Goal: Information Seeking & Learning: Learn about a topic

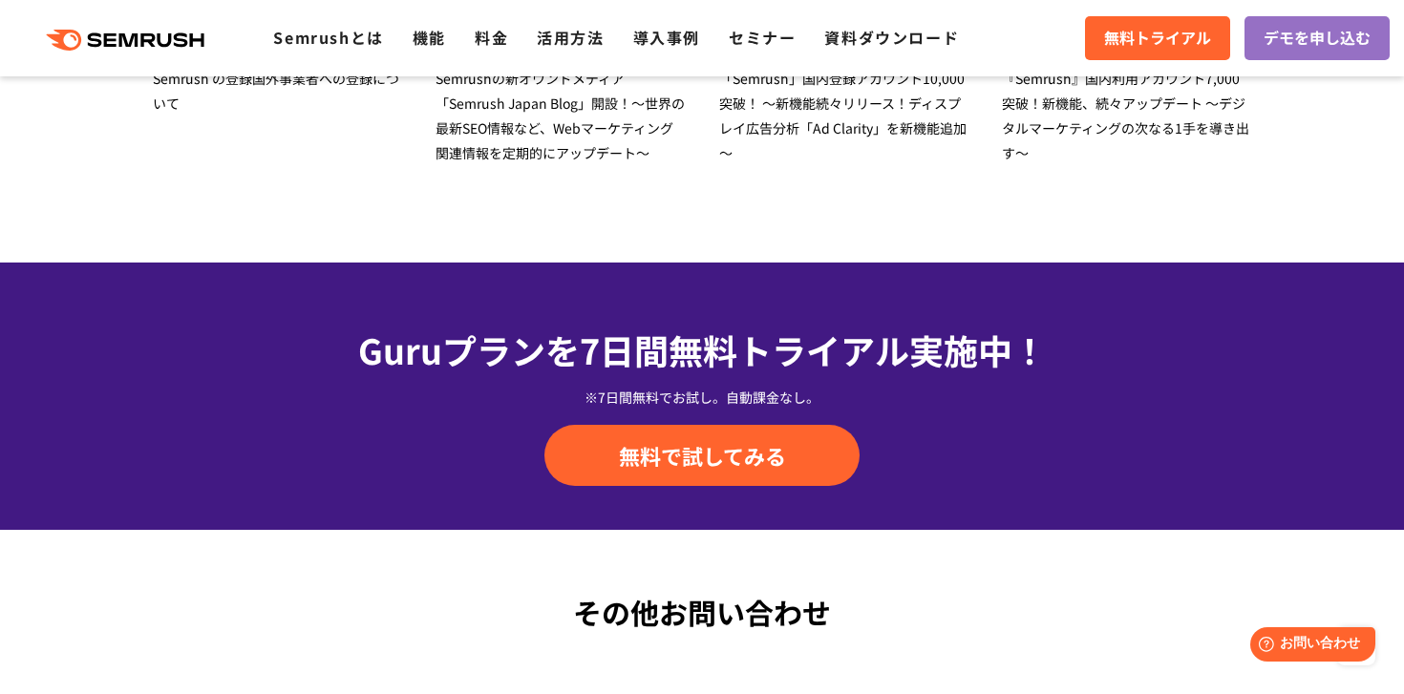
scroll to position [6436, 0]
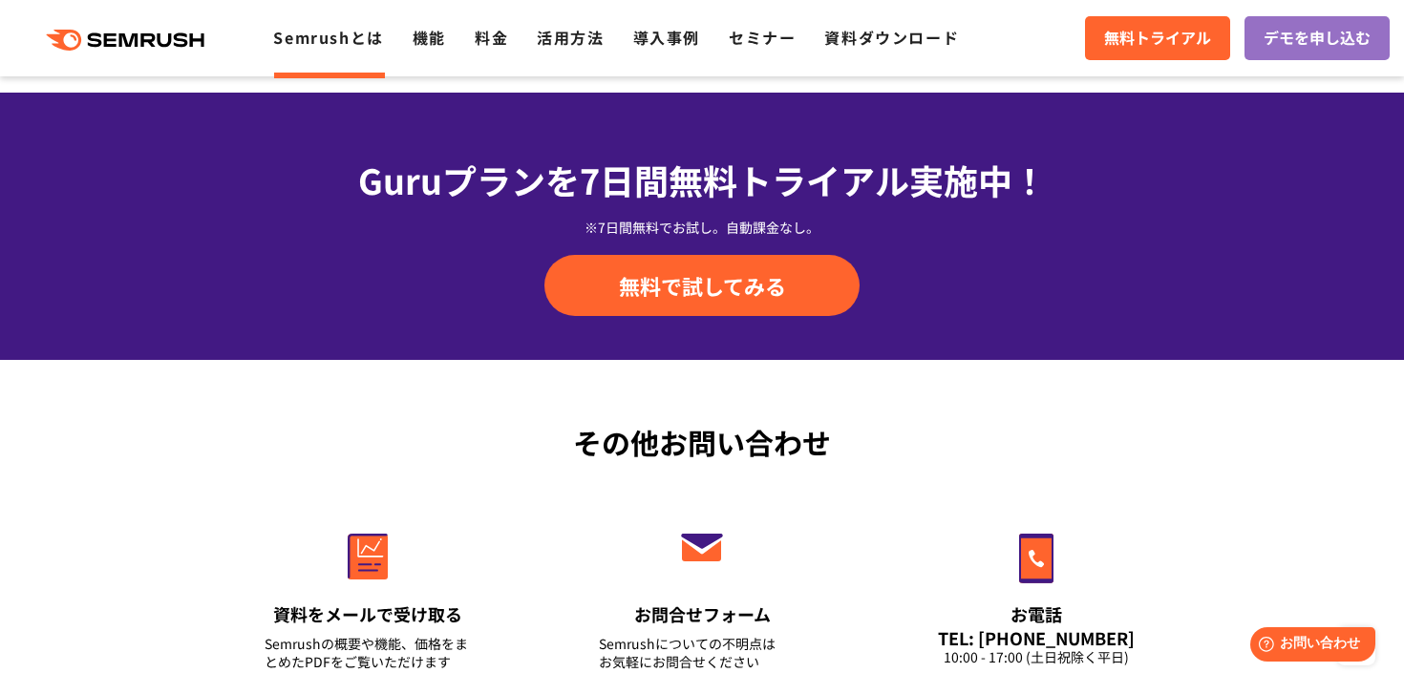
click at [374, 38] on link "Semrushとは" at bounding box center [328, 37] width 110 height 23
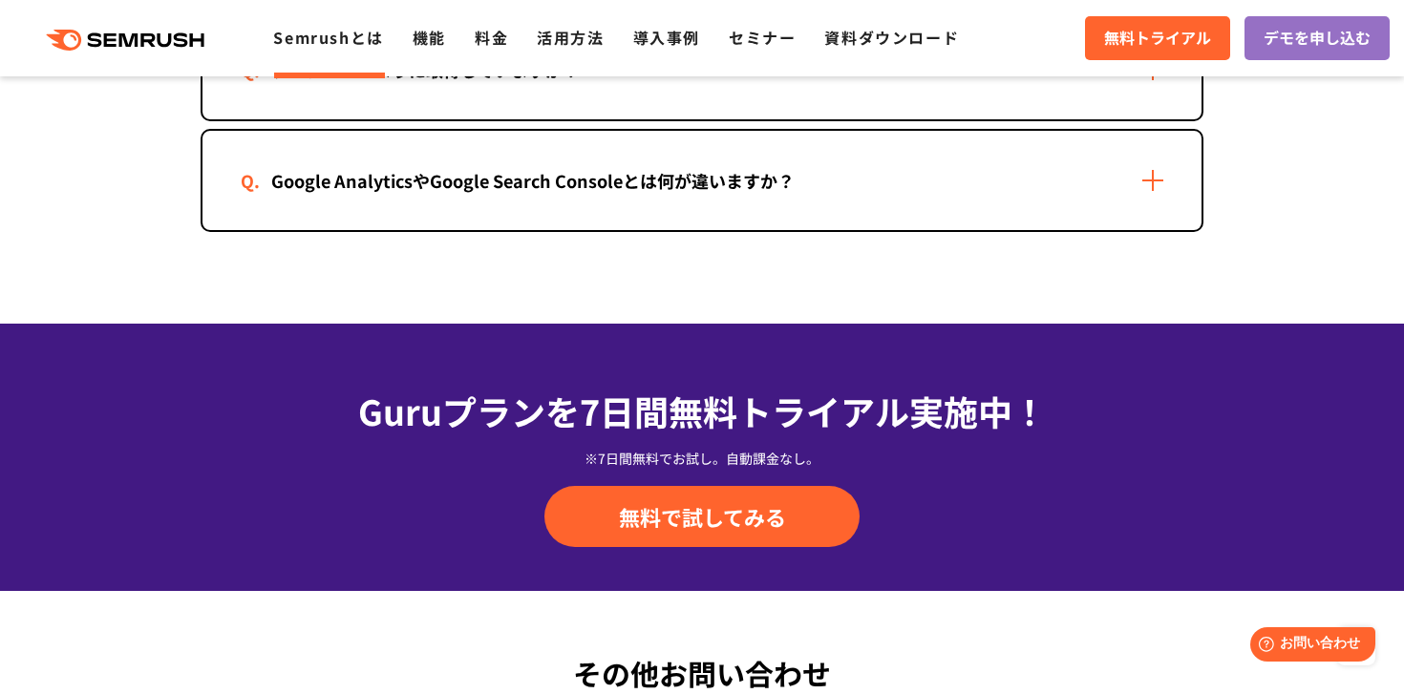
scroll to position [4038, 0]
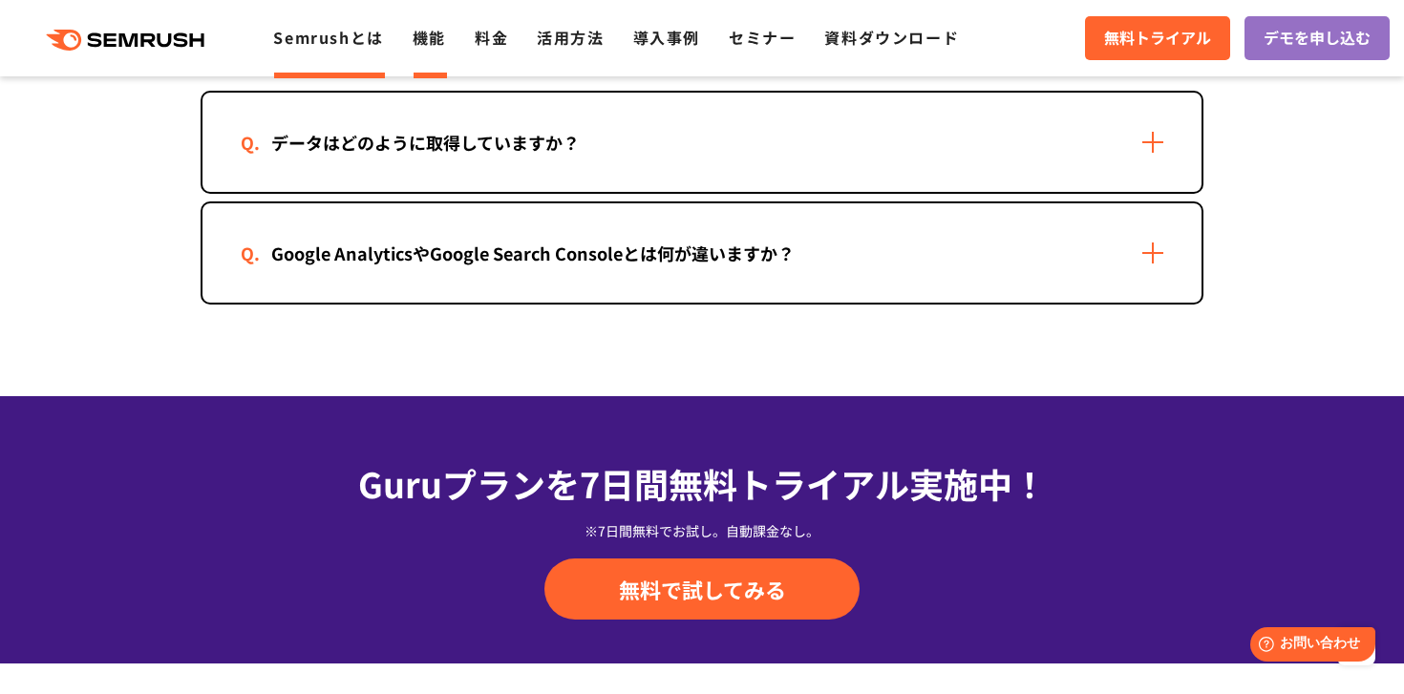
click at [437, 33] on link "機能" at bounding box center [429, 37] width 33 height 23
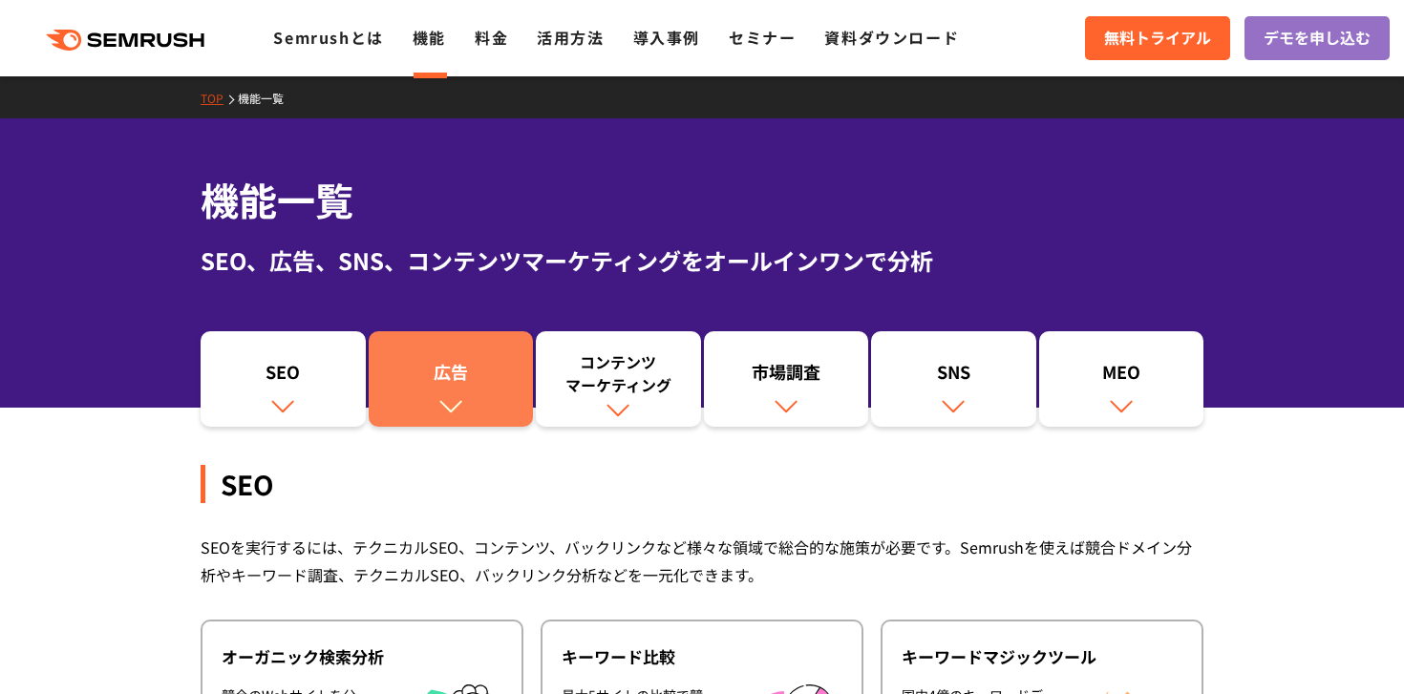
click at [456, 354] on link "広告" at bounding box center [451, 378] width 165 height 95
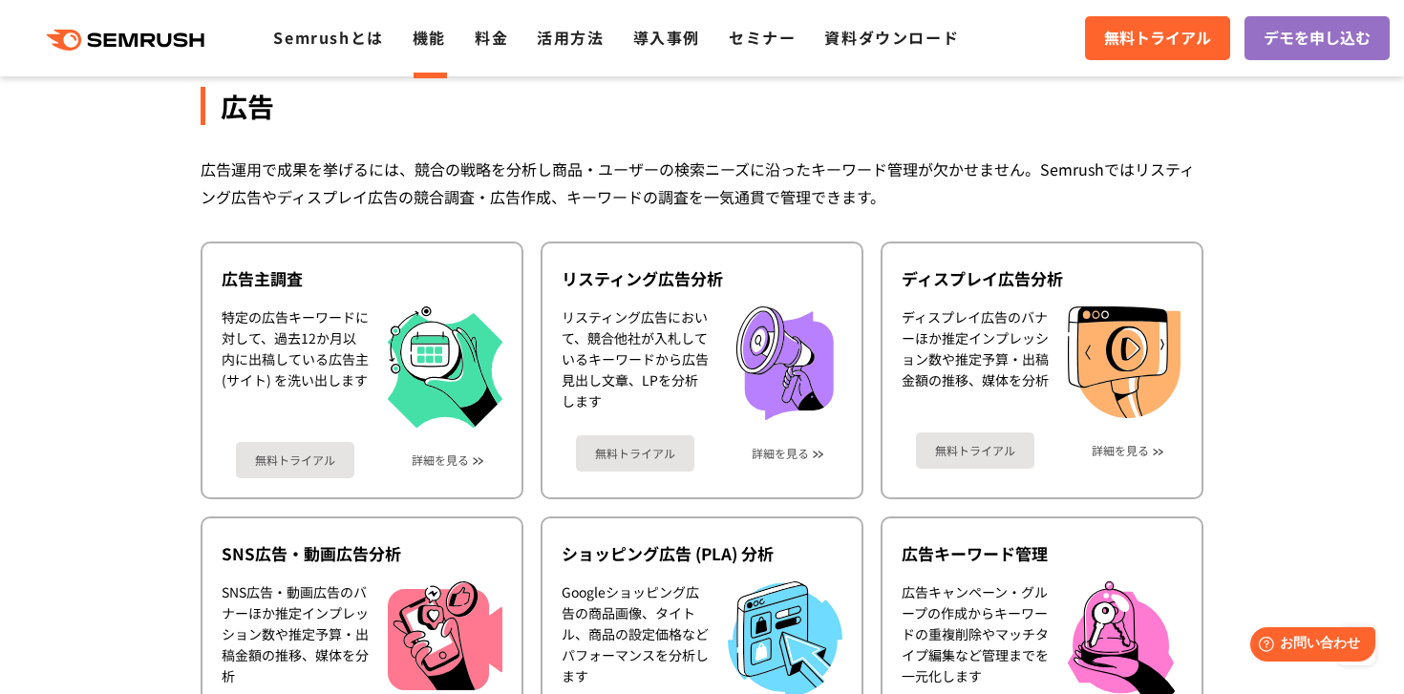
click at [766, 197] on div "広告運用で成果を挙げるには、競合の戦略を分析し商品・ユーザーの検索ニーズに沿ったキーワード管理が欠かせません。Semrushではリスティング広告やディスプレイ…" at bounding box center [702, 183] width 1003 height 55
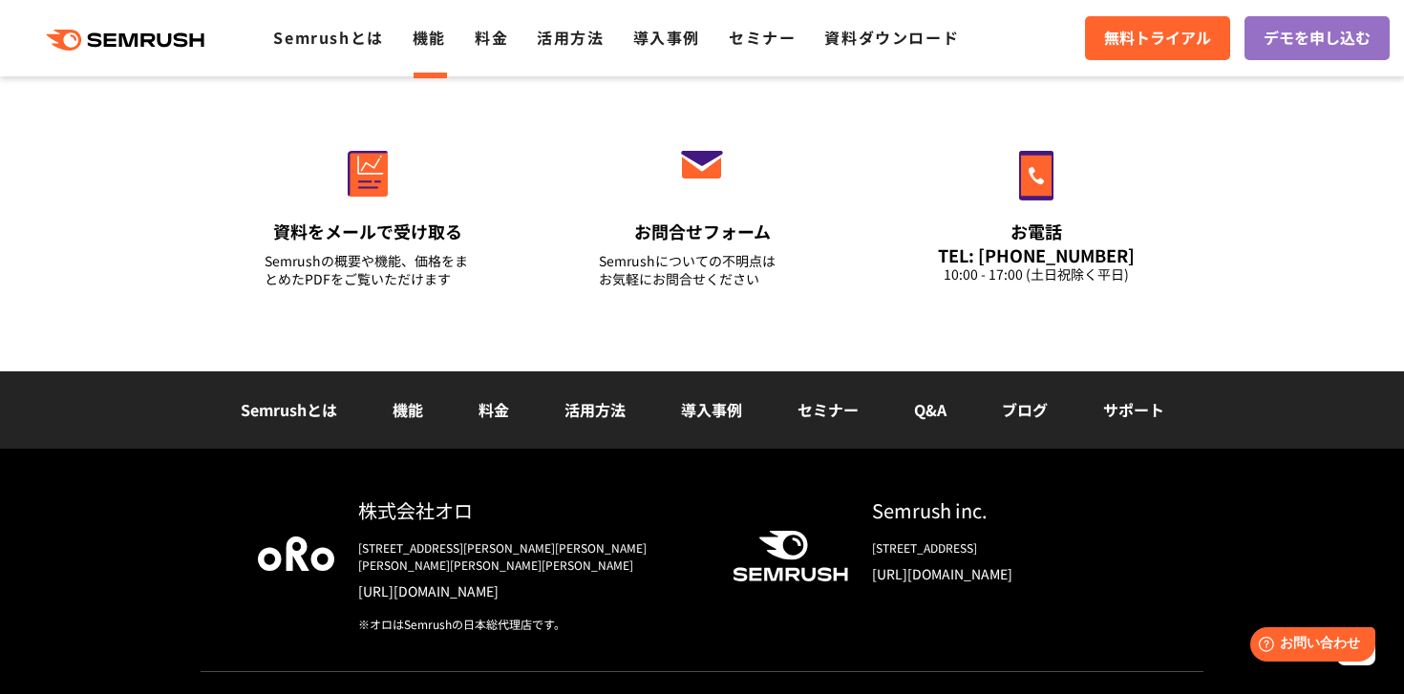
scroll to position [6650, 0]
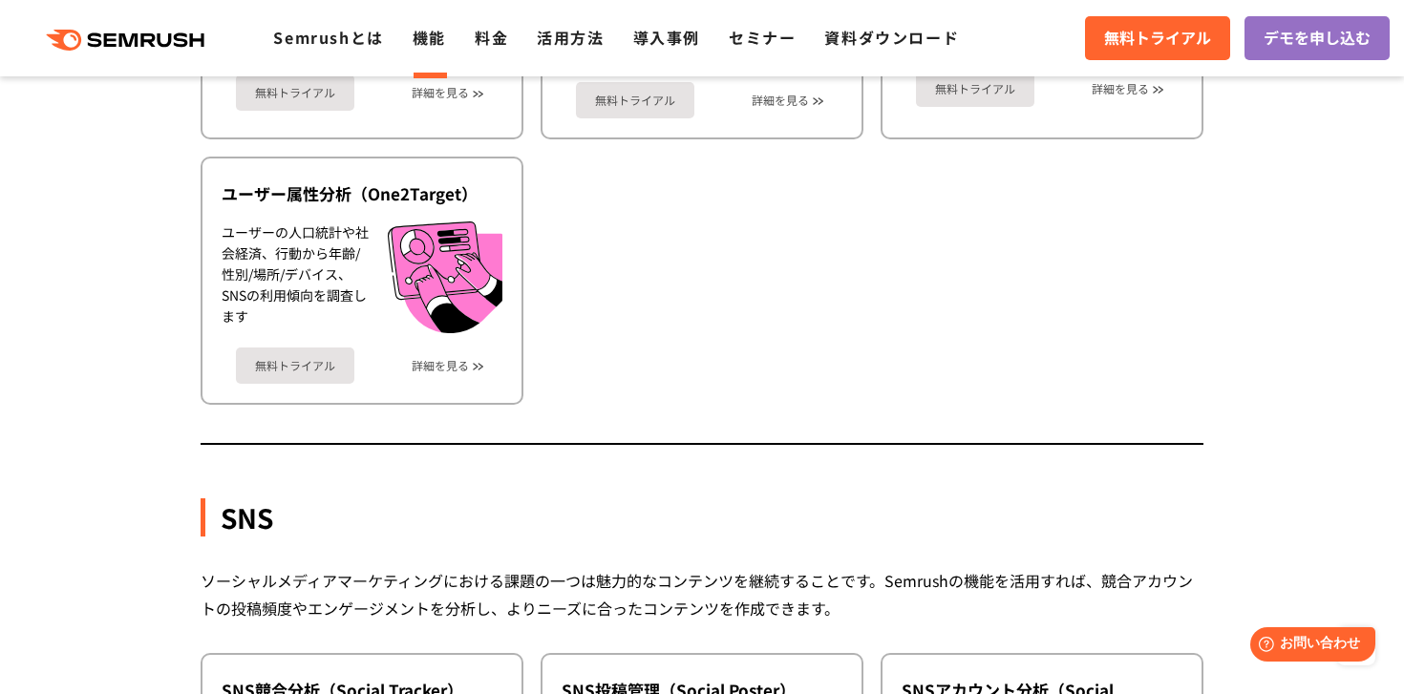
scroll to position [183, 0]
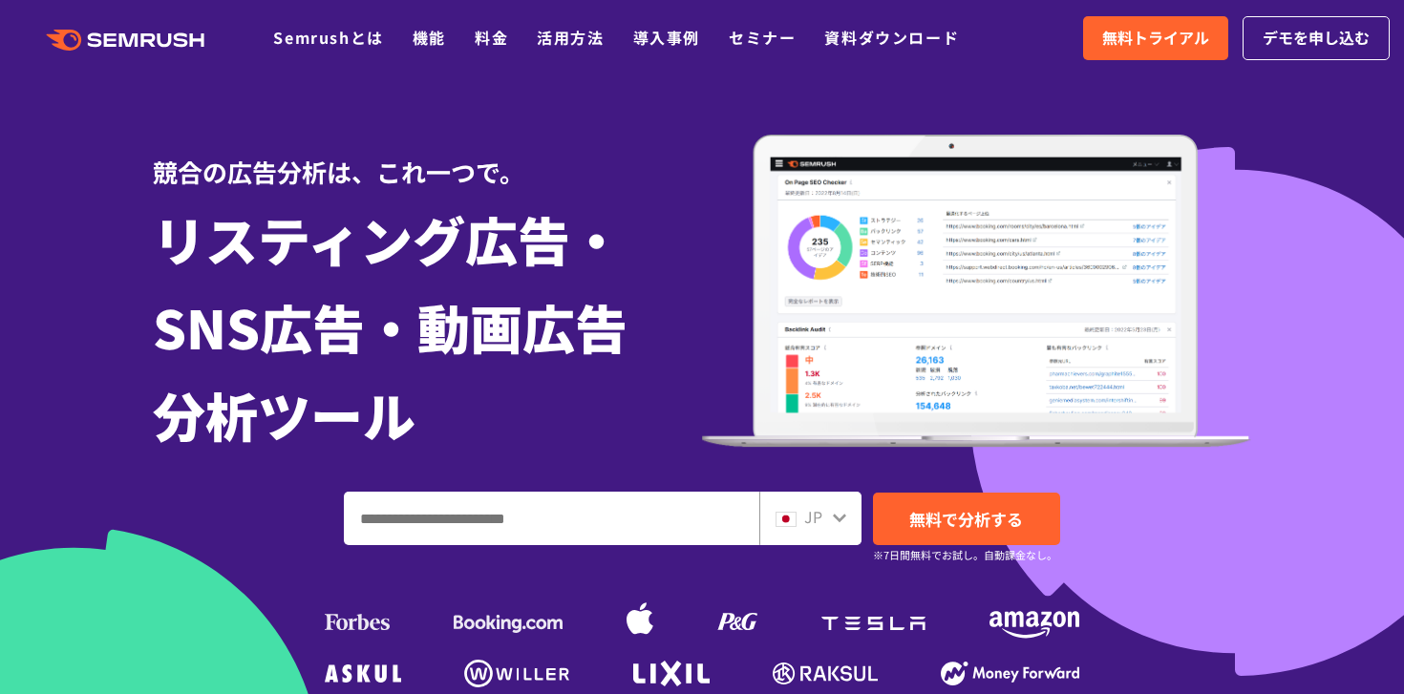
click at [356, 25] on div ".cls {fill: #FF642D;} .cls {fill: #FF642D;} Semrushとは 機能 料金 活用方法 導入事例 セミナー 資料ダウ…" at bounding box center [702, 38] width 1404 height 57
click at [430, 33] on link "機能" at bounding box center [429, 37] width 33 height 23
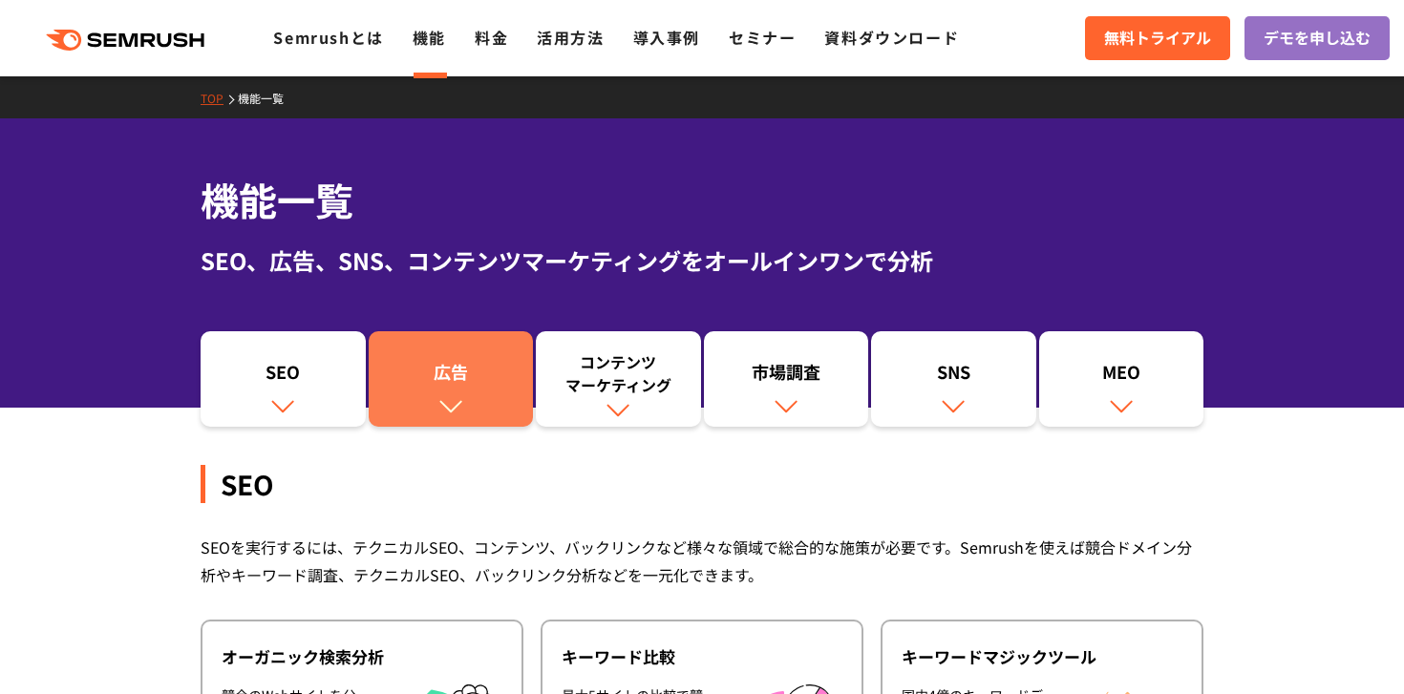
click at [476, 367] on div "広告" at bounding box center [451, 376] width 146 height 32
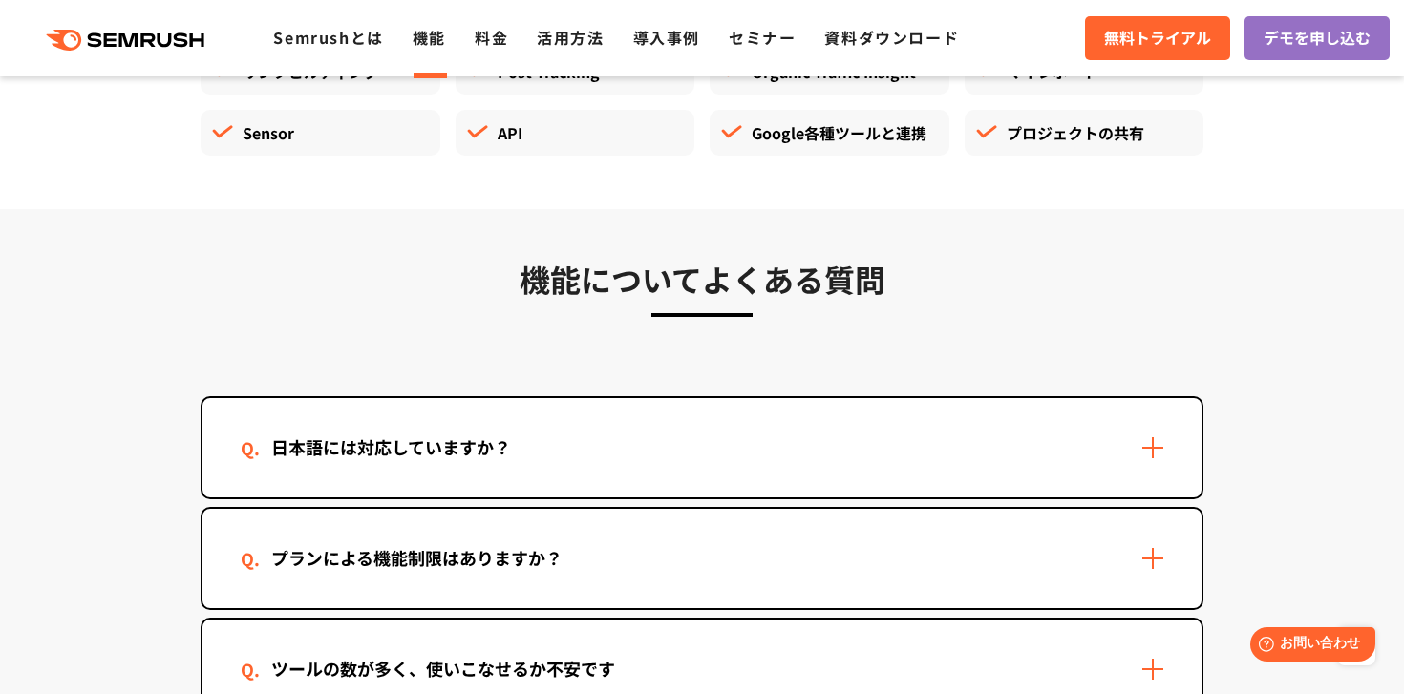
scroll to position [5786, 0]
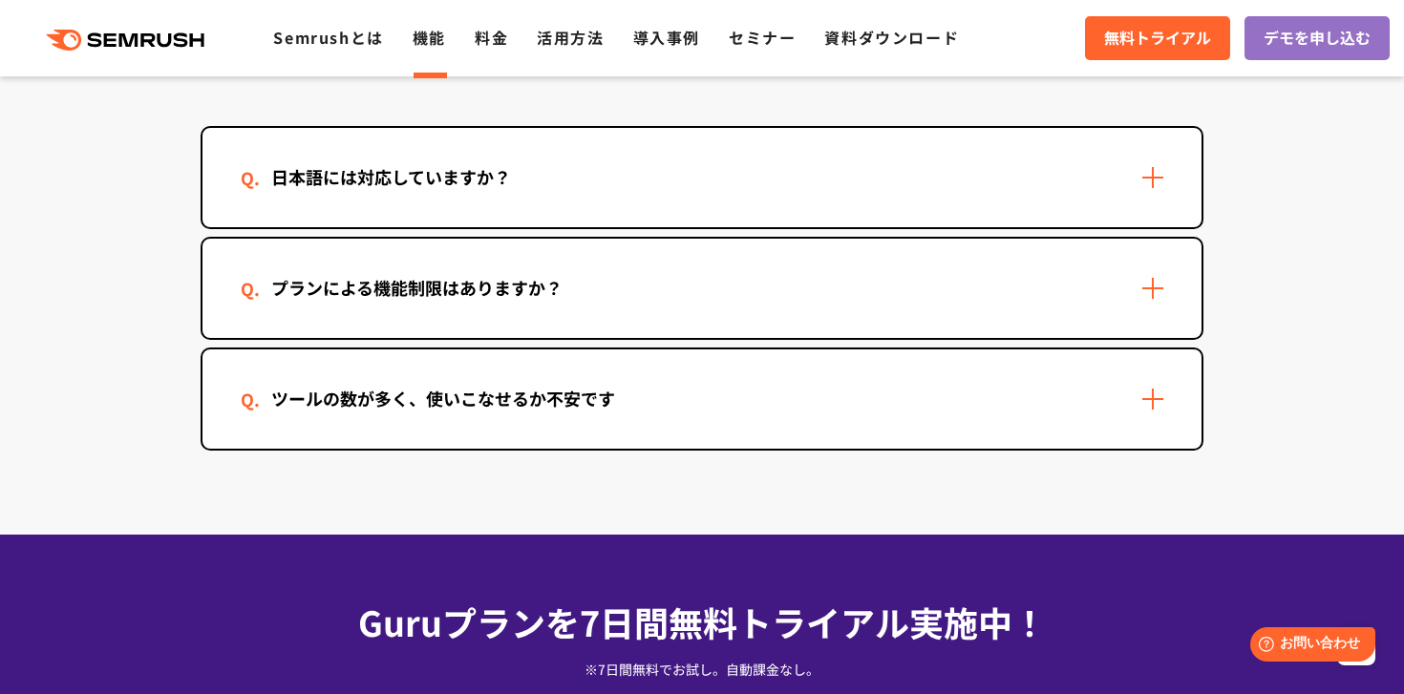
click at [569, 168] on div "日本語には対応していますか？" at bounding box center [701, 177] width 999 height 99
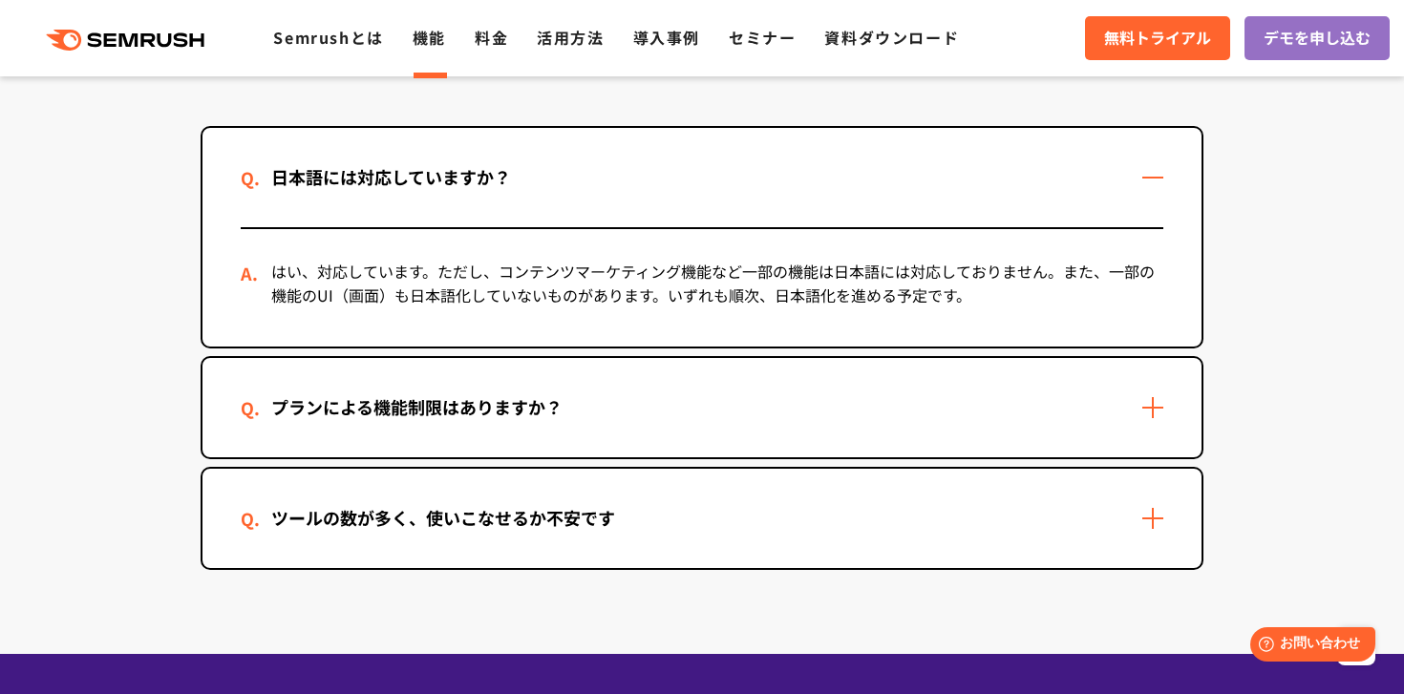
click at [468, 370] on div "プランによる機能制限はありますか？" at bounding box center [701, 407] width 999 height 99
